Goal: Book appointment/travel/reservation

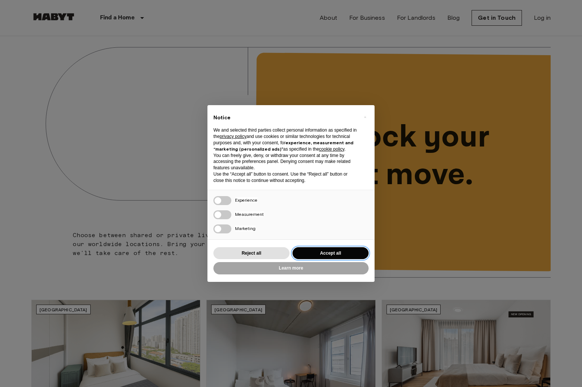
click at [320, 256] on button "Accept all" at bounding box center [330, 253] width 76 height 12
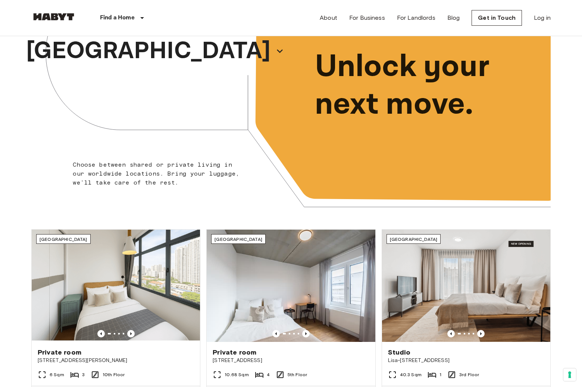
scroll to position [144, 0]
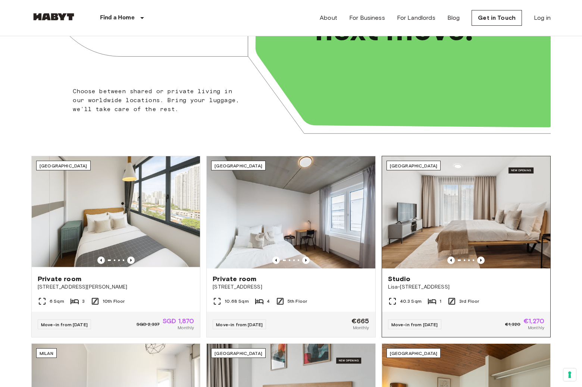
click at [486, 207] on img at bounding box center [466, 212] width 168 height 112
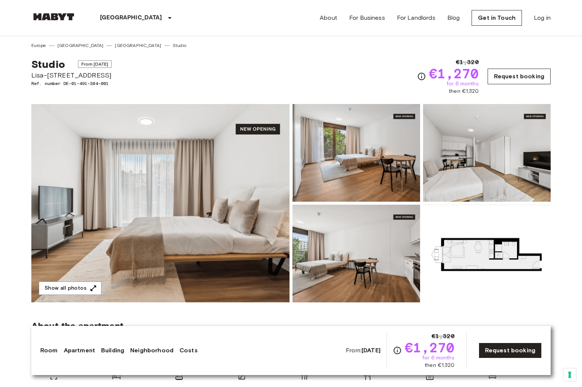
click at [509, 77] on link "Request booking" at bounding box center [518, 77] width 63 height 16
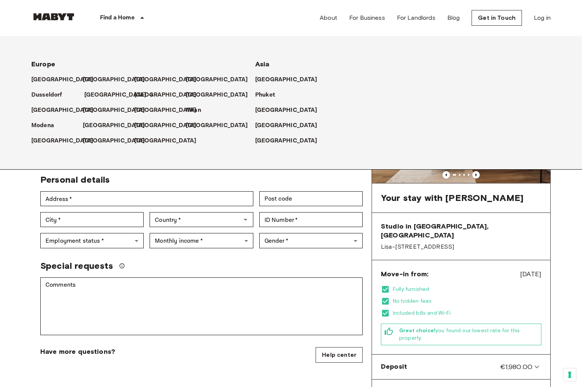
click at [96, 97] on p "[GEOGRAPHIC_DATA]" at bounding box center [115, 95] width 62 height 9
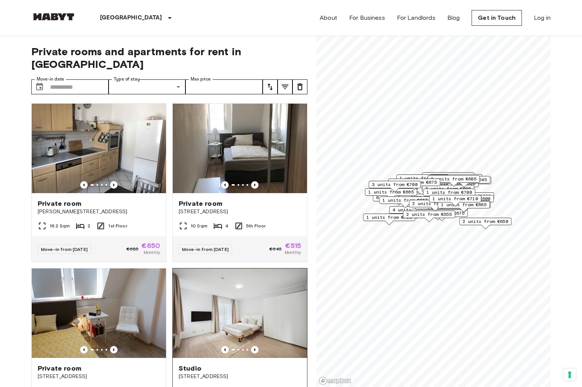
click at [266, 323] on img at bounding box center [240, 314] width 134 height 90
